Goal: Transaction & Acquisition: Purchase product/service

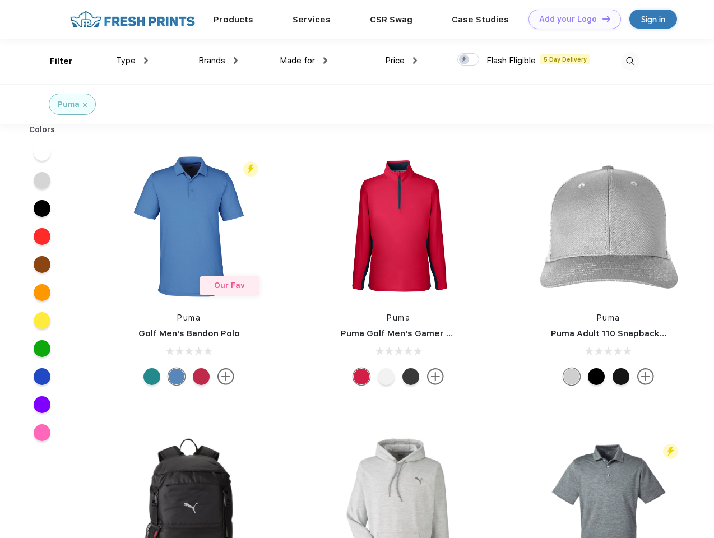
scroll to position [1, 0]
click at [571, 19] on link "Add your Logo Design Tool" at bounding box center [575, 20] width 93 height 20
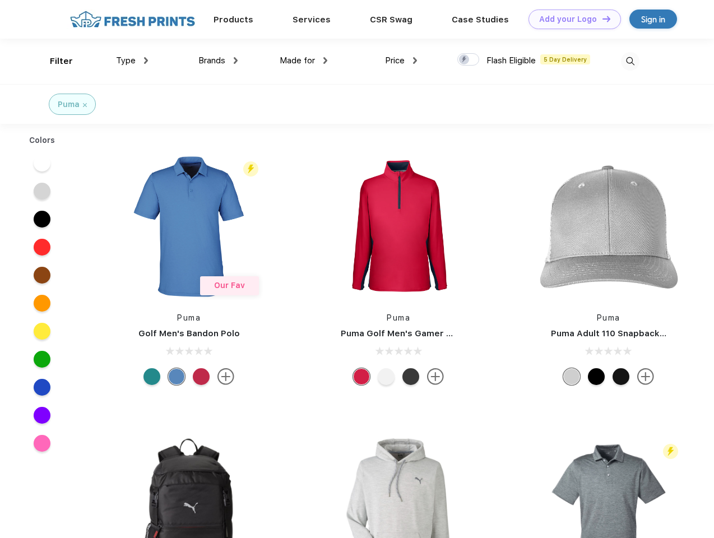
click at [0, 0] on div "Design Tool" at bounding box center [0, 0] width 0 height 0
click at [602, 19] on link "Add your Logo Design Tool" at bounding box center [575, 20] width 93 height 20
click at [54, 61] on div "Filter" at bounding box center [61, 61] width 23 height 13
click at [132, 61] on span "Type" at bounding box center [126, 61] width 20 height 10
click at [218, 61] on span "Brands" at bounding box center [211, 61] width 27 height 10
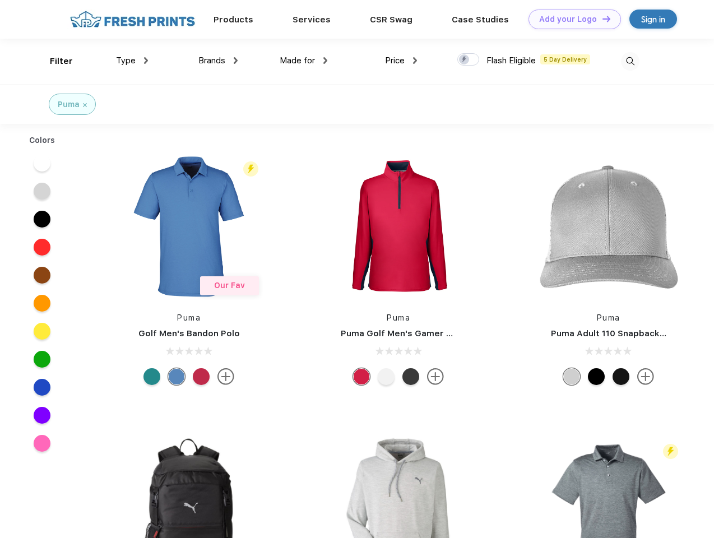
click at [304, 61] on span "Made for" at bounding box center [297, 61] width 35 height 10
click at [401, 61] on span "Price" at bounding box center [395, 61] width 20 height 10
click at [469, 60] on div at bounding box center [468, 59] width 22 height 12
click at [465, 60] on input "checkbox" at bounding box center [460, 56] width 7 height 7
click at [630, 61] on img at bounding box center [630, 61] width 19 height 19
